Goal: Task Accomplishment & Management: Use online tool/utility

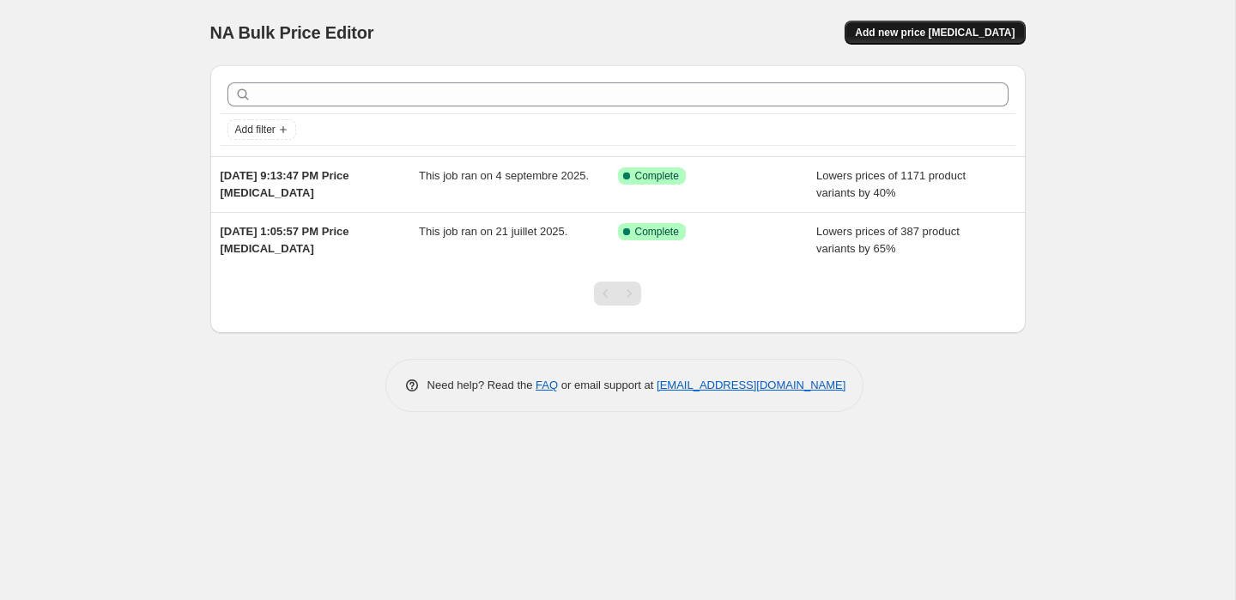
click at [1000, 37] on span "Add new price change job" at bounding box center [935, 33] width 160 height 14
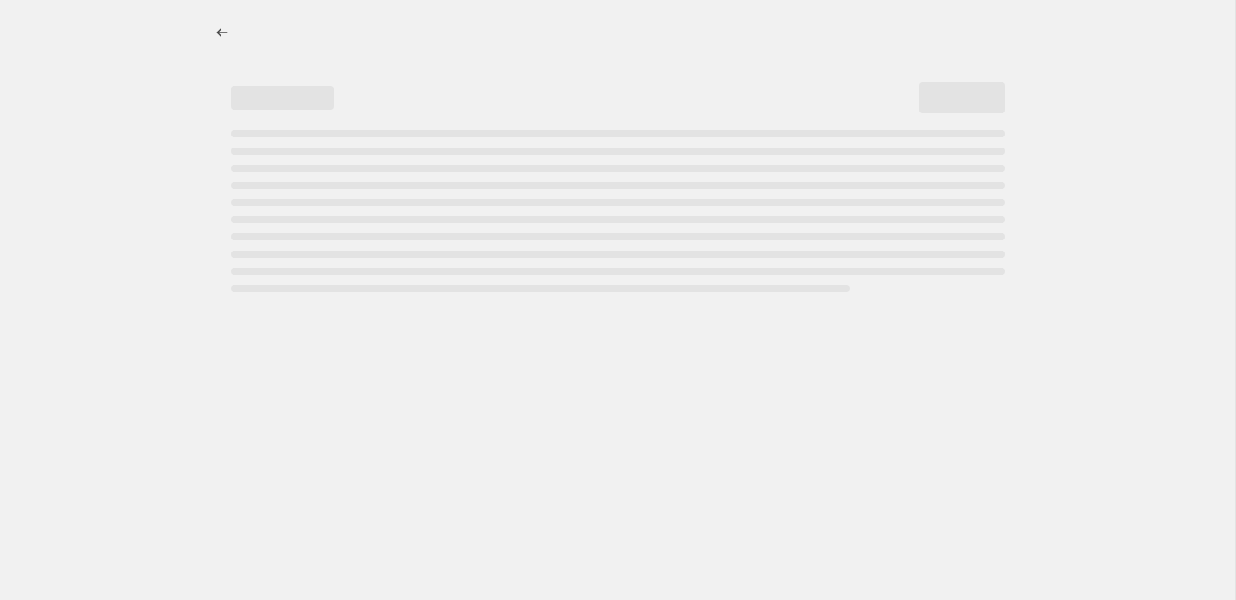
select select "percentage"
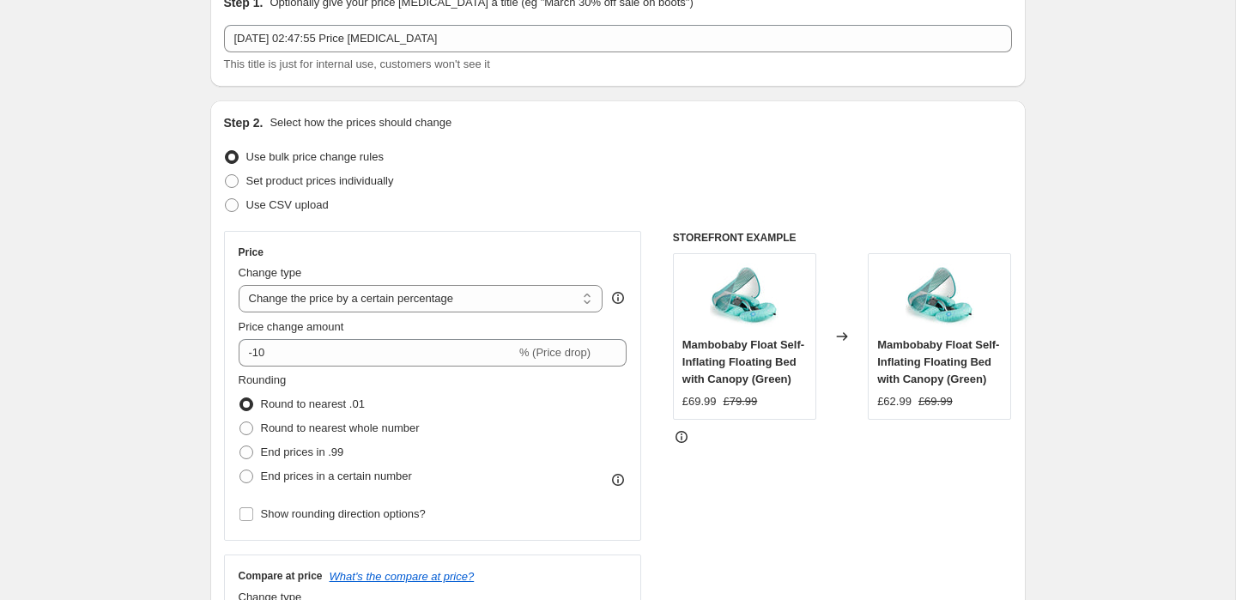
scroll to position [106, 0]
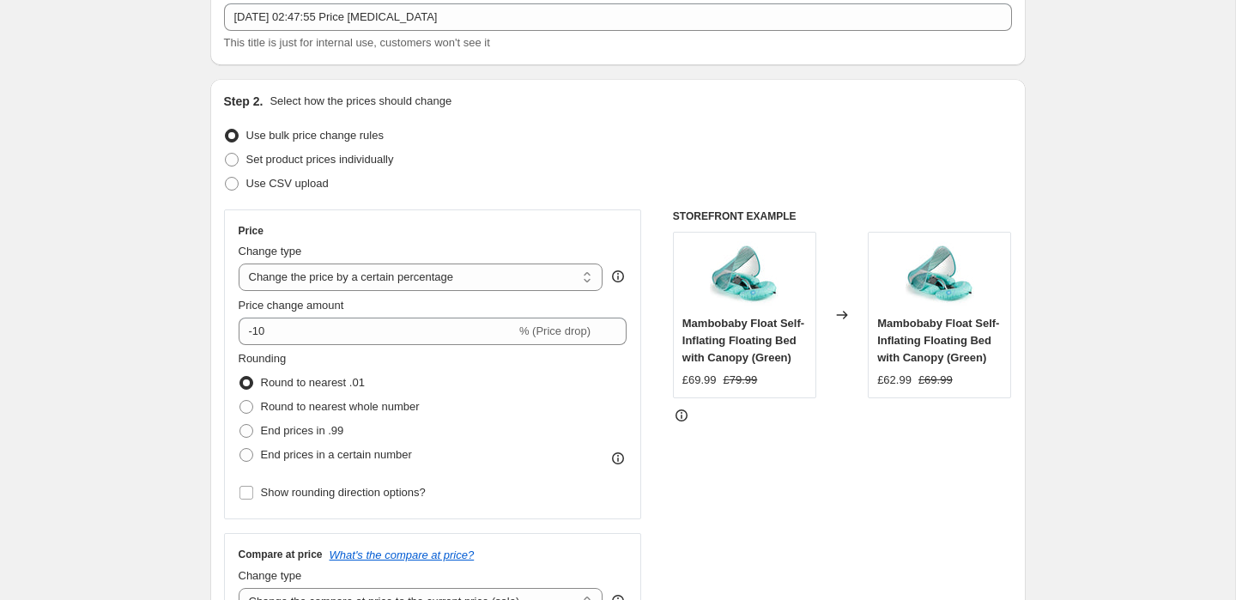
click at [386, 346] on div "Price Change type Change the price to a certain amount Change the price by a ce…" at bounding box center [433, 364] width 389 height 281
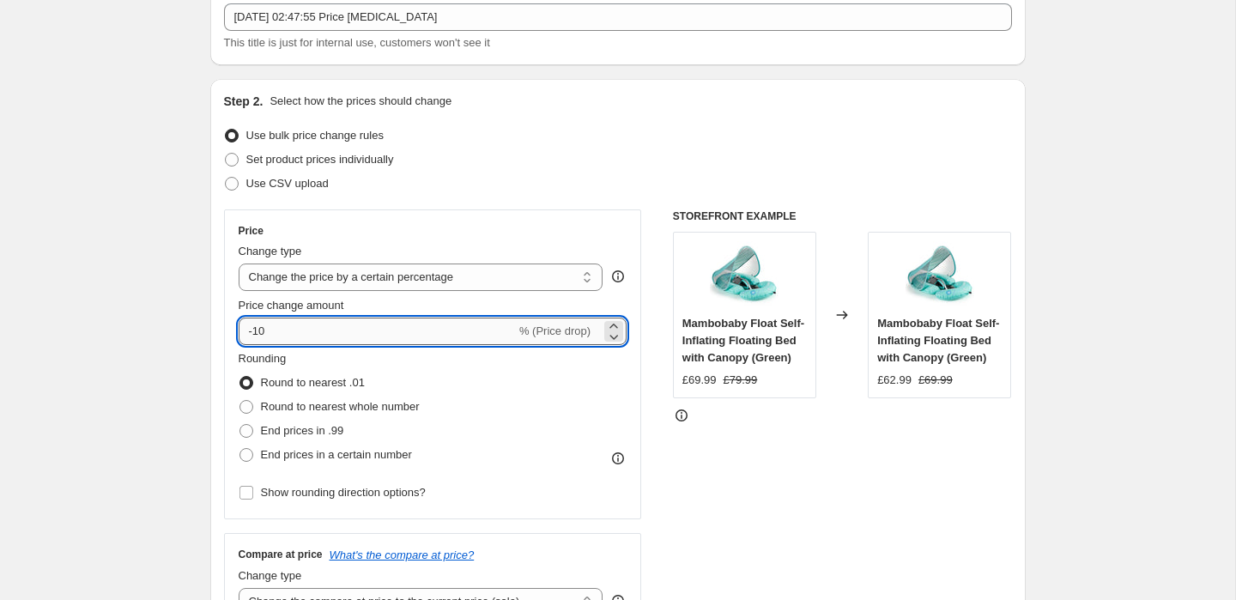
click at [392, 341] on input "-10" at bounding box center [377, 331] width 277 height 27
type input "-1"
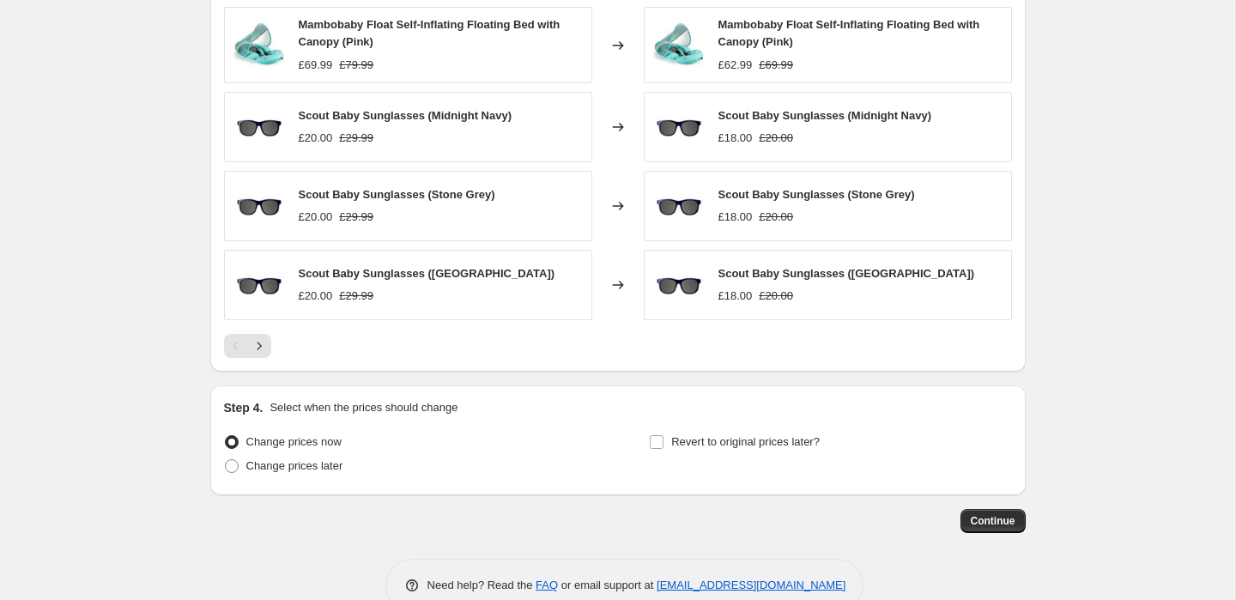
scroll to position [1127, 0]
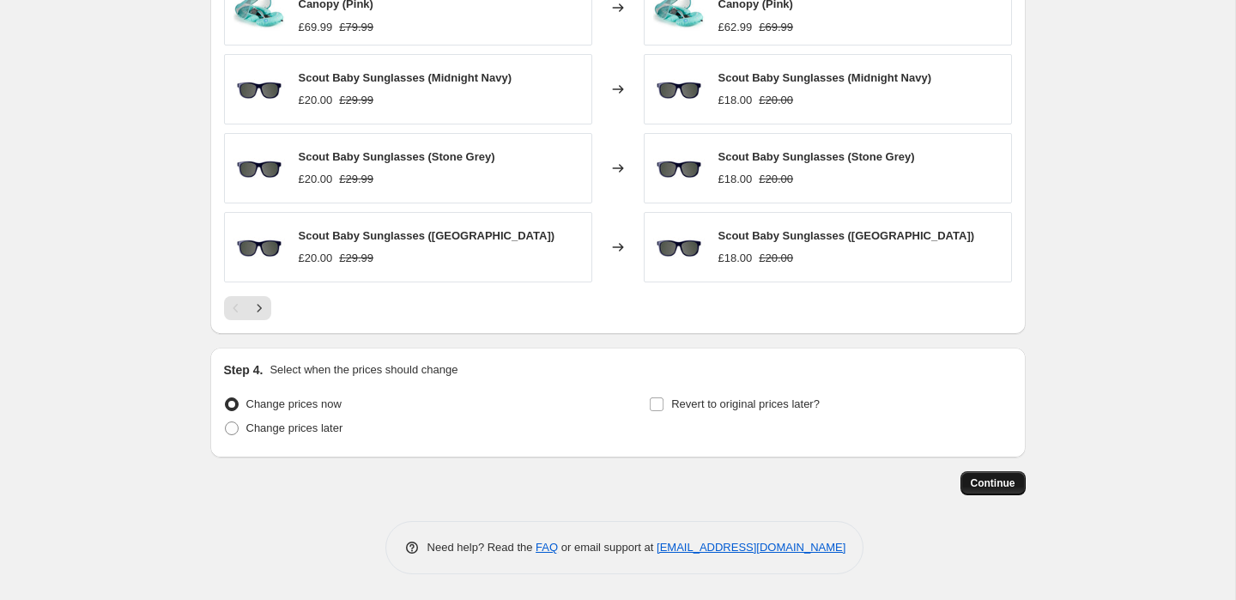
type input "-45"
click at [983, 484] on span "Continue" at bounding box center [993, 484] width 45 height 14
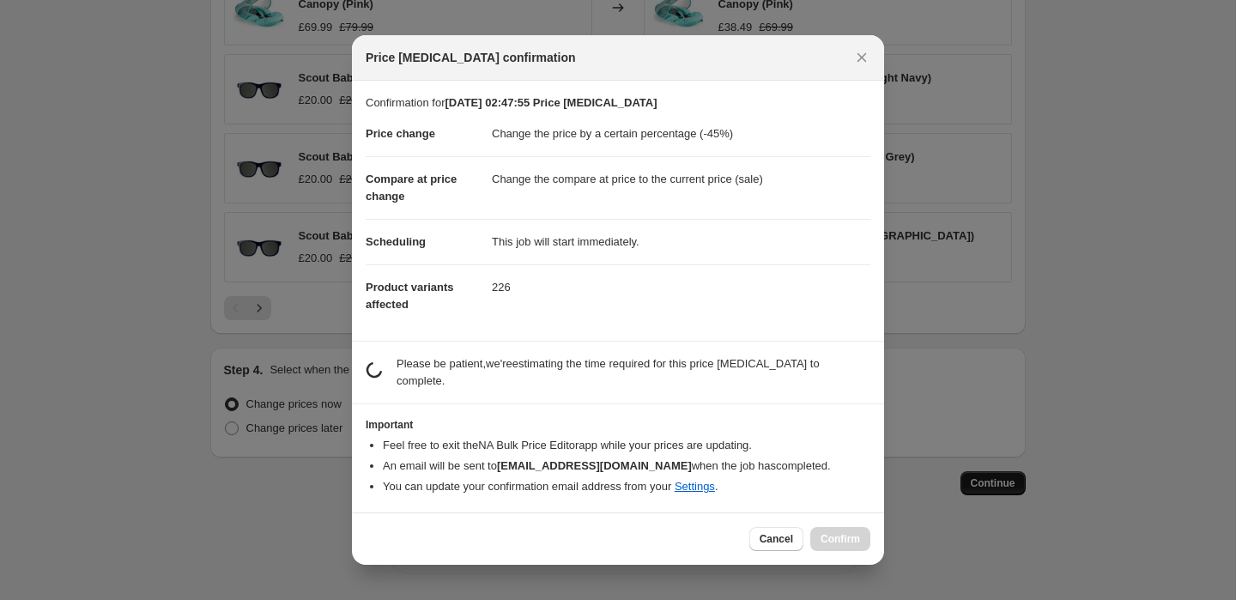
scroll to position [0, 0]
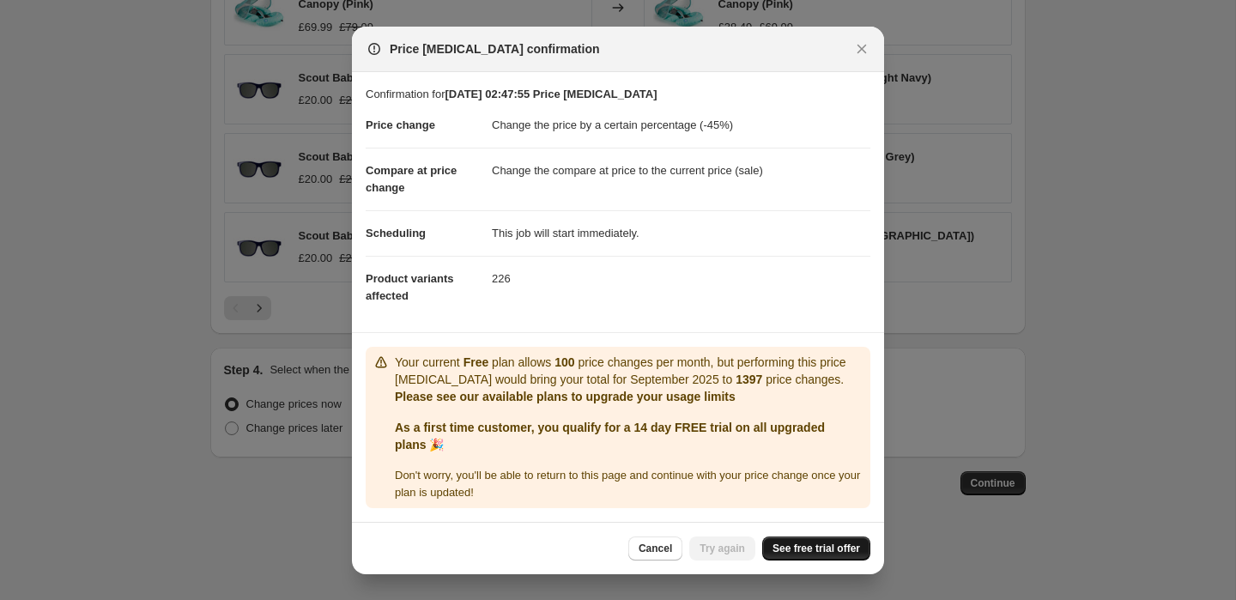
click at [781, 550] on span "See free trial offer" at bounding box center [817, 549] width 88 height 14
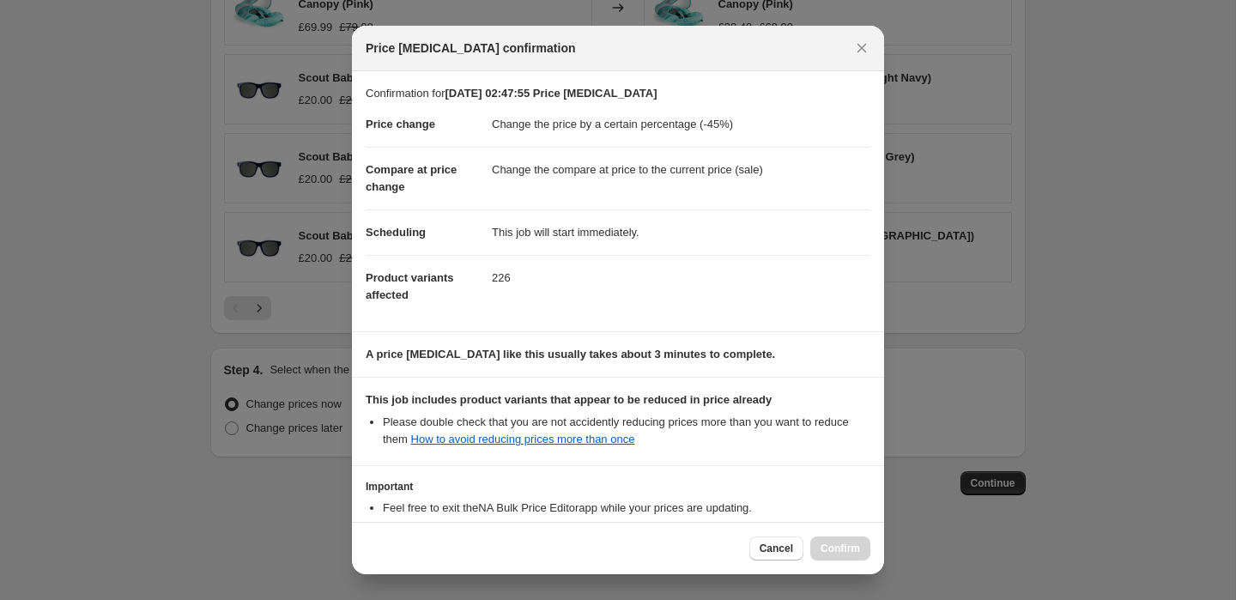
scroll to position [123, 0]
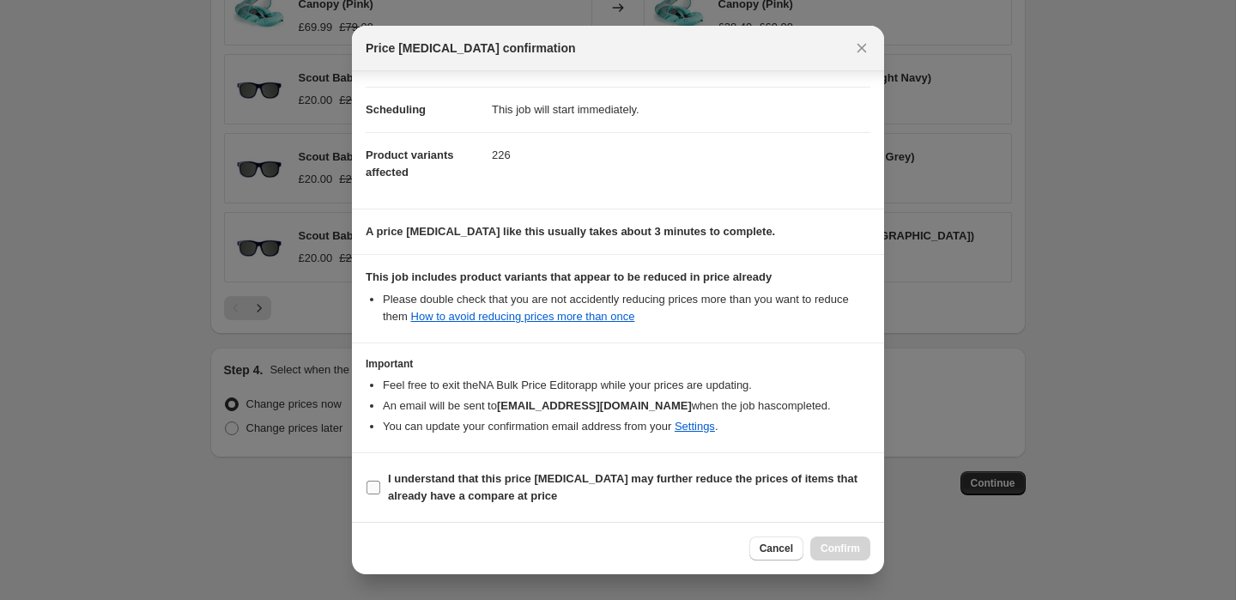
click at [371, 494] on input "I understand that this price change job may further reduce the prices of items …" at bounding box center [374, 488] width 14 height 14
checkbox input "true"
click at [843, 550] on span "Confirm" at bounding box center [840, 549] width 39 height 14
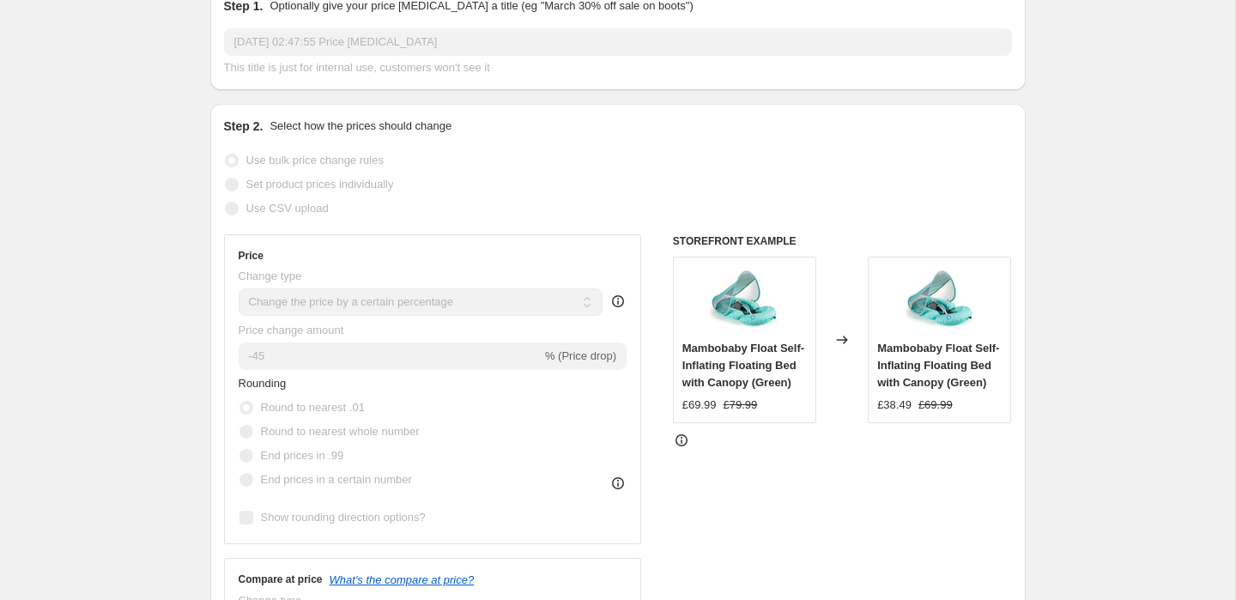
scroll to position [206, 0]
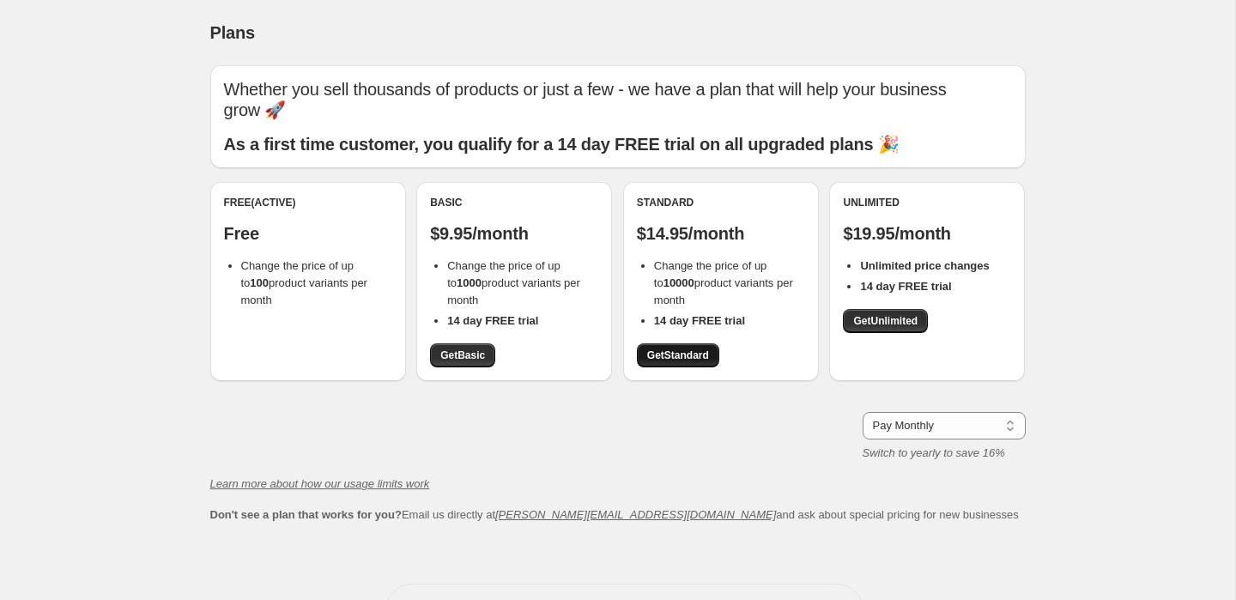
click at [666, 357] on span "Get Standard" at bounding box center [678, 356] width 62 height 14
